Goal: Find specific page/section: Find specific page/section

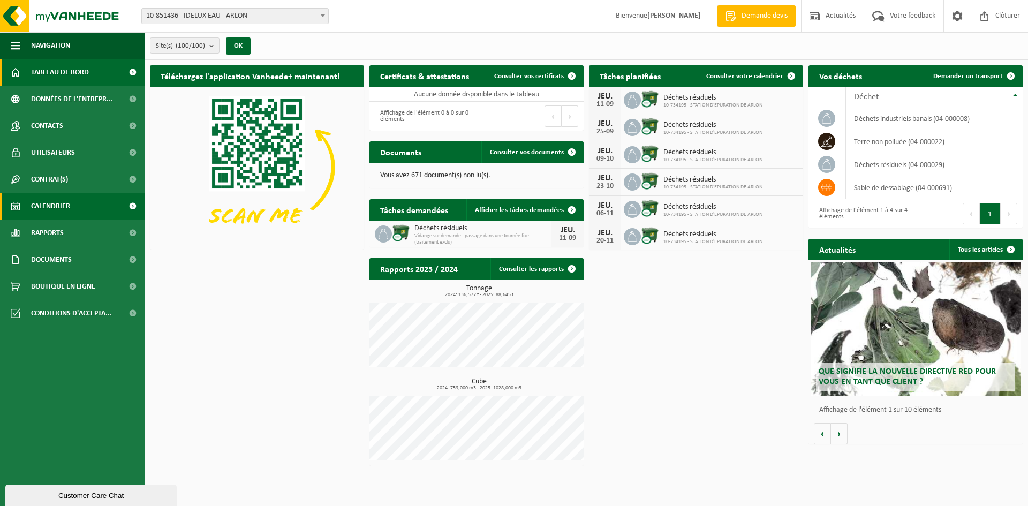
drag, startPoint x: 77, startPoint y: 206, endPoint x: 83, endPoint y: 198, distance: 10.0
click at [76, 206] on link "Calendrier" at bounding box center [72, 206] width 145 height 27
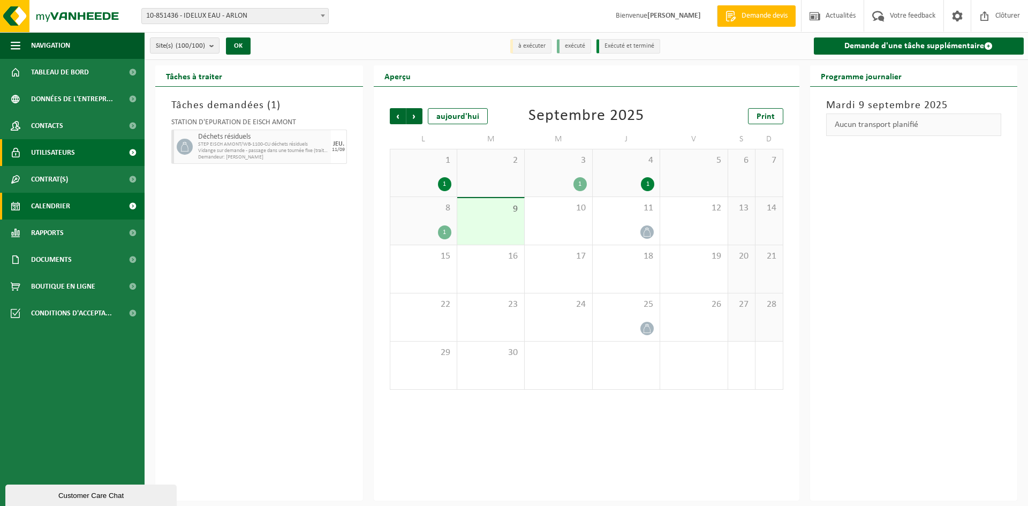
click at [54, 147] on span "Utilisateurs" at bounding box center [53, 152] width 44 height 27
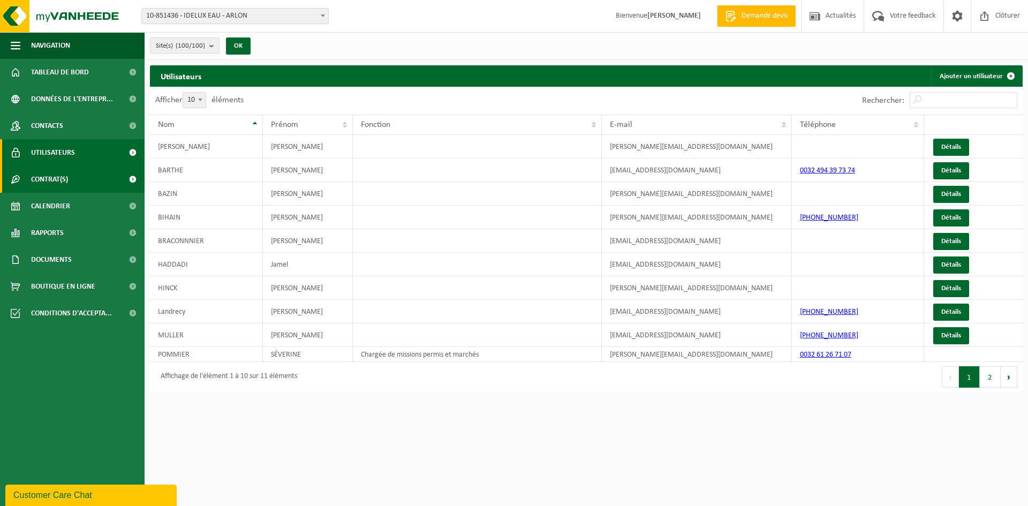
click at [53, 183] on span "Contrat(s)" at bounding box center [49, 179] width 37 height 27
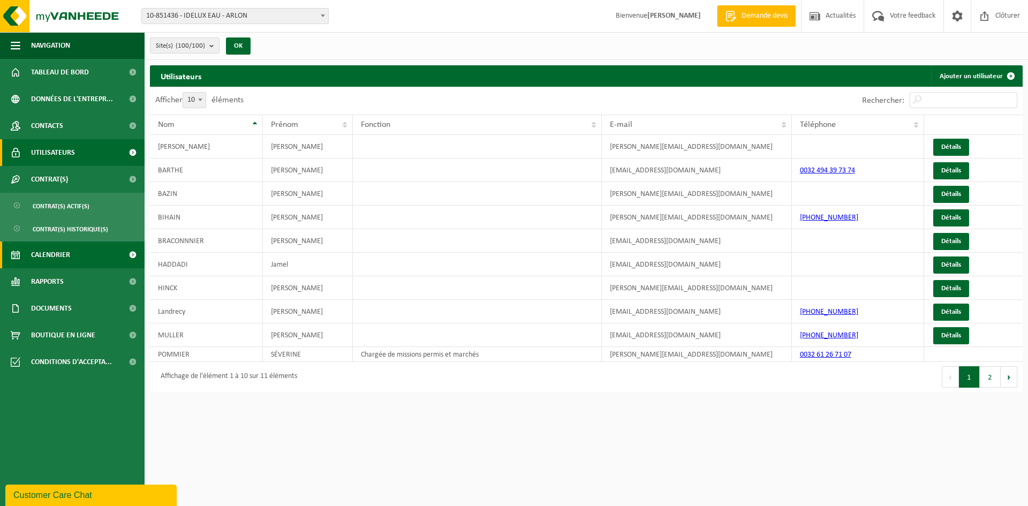
click at [56, 245] on span "Calendrier" at bounding box center [50, 254] width 39 height 27
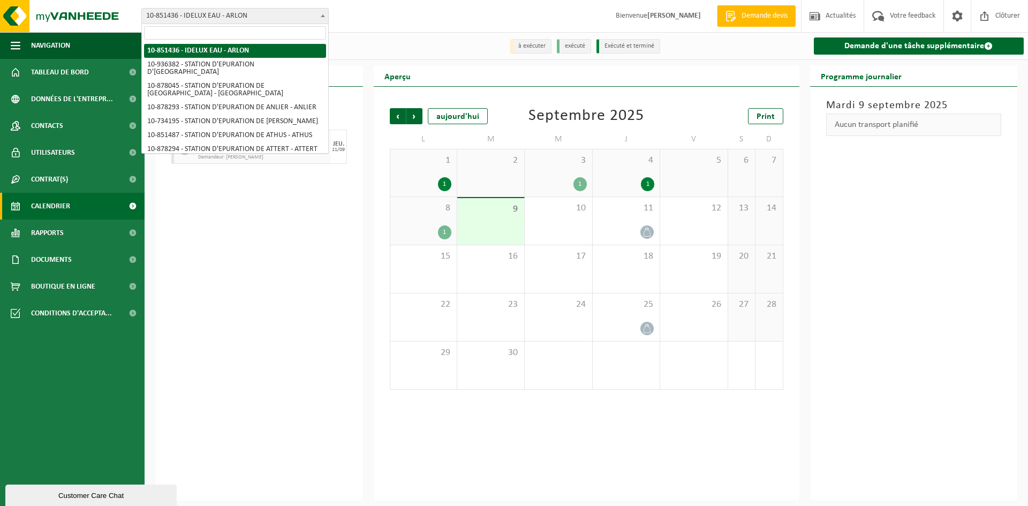
click at [248, 11] on span "10-851436 - IDELUX EAU - ARLON" at bounding box center [235, 16] width 186 height 15
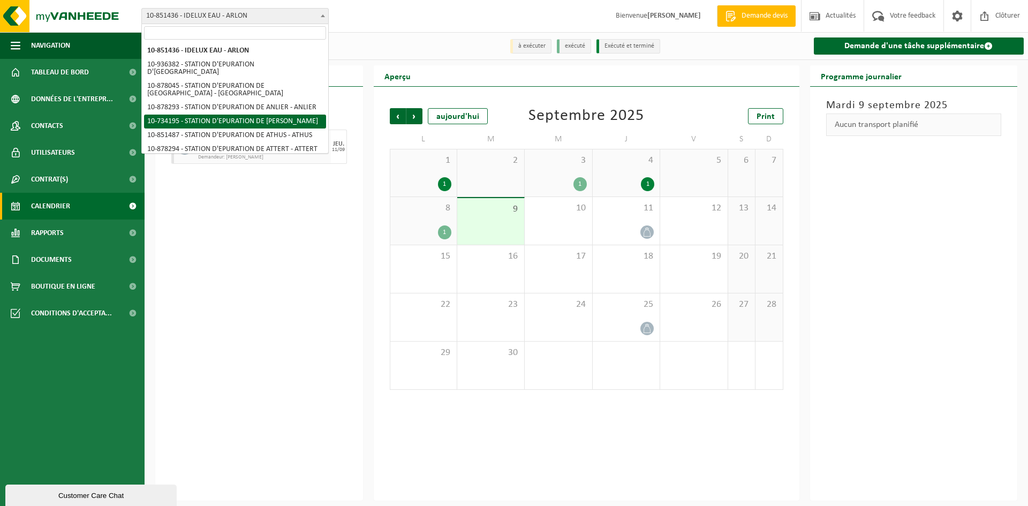
scroll to position [54, 0]
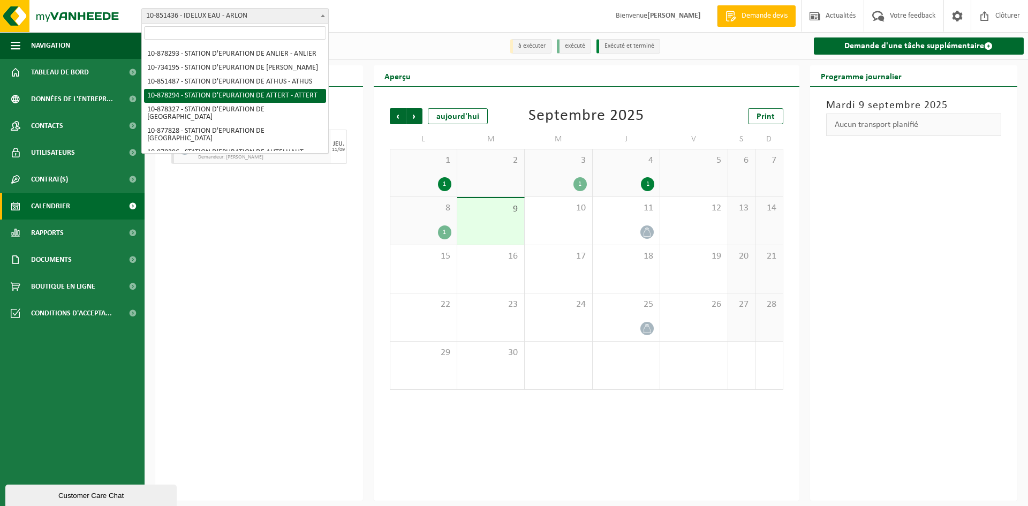
select select "108402"
